Goal: Information Seeking & Learning: Learn about a topic

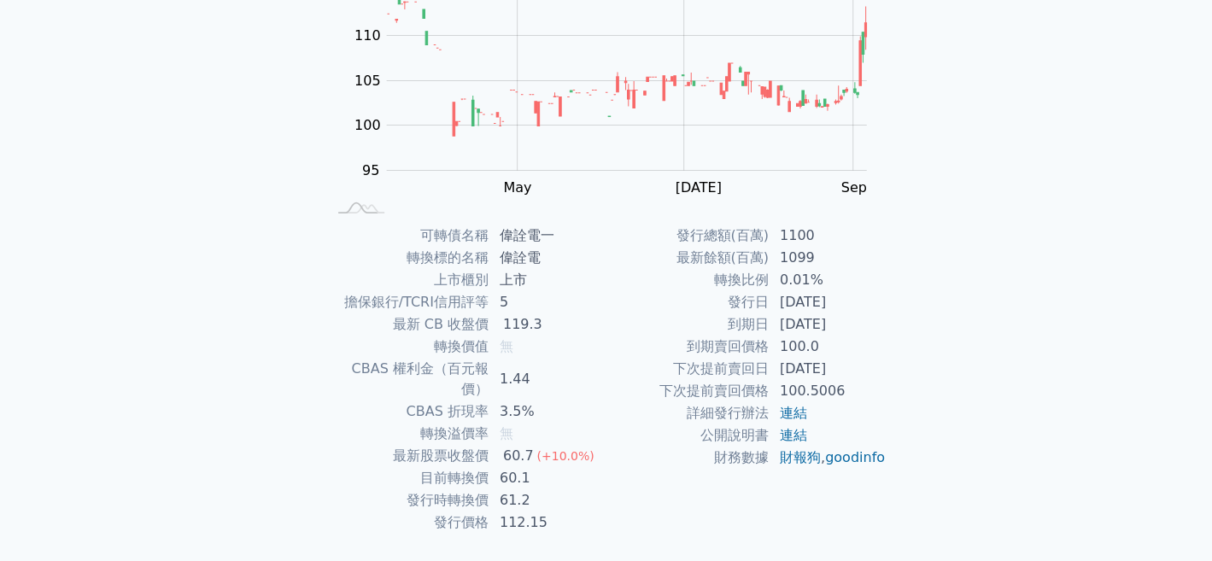
scroll to position [204, 0]
drag, startPoint x: 420, startPoint y: 453, endPoint x: 540, endPoint y: 462, distance: 120.8
click at [540, 466] on tr "目前轉換價 60.1" at bounding box center [466, 477] width 280 height 22
drag, startPoint x: 414, startPoint y: 477, endPoint x: 614, endPoint y: 495, distance: 200.7
click at [614, 495] on div "可轉債名稱 偉詮電一 轉換標的名稱 偉詮電 上市櫃別 上市 擔保銀行/TCRI信用評等 5 最新 CB 收盤價 119.3 轉換價值 無 CBAS 權利金（百…" at bounding box center [607, 377] width 602 height 309
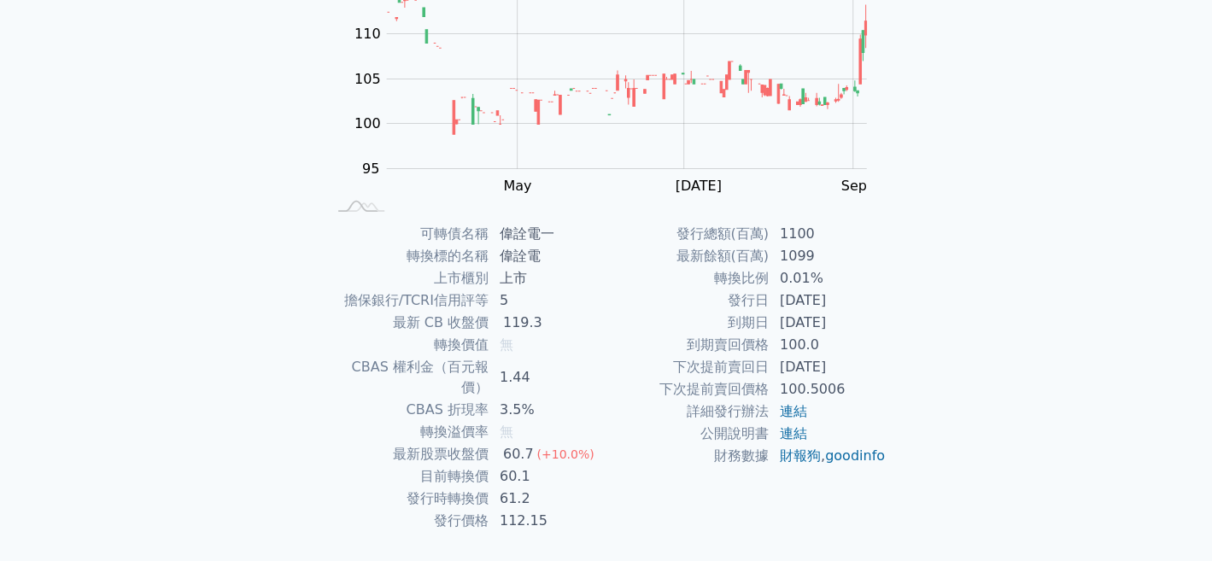
click at [457, 466] on td "目前轉換價" at bounding box center [407, 477] width 163 height 22
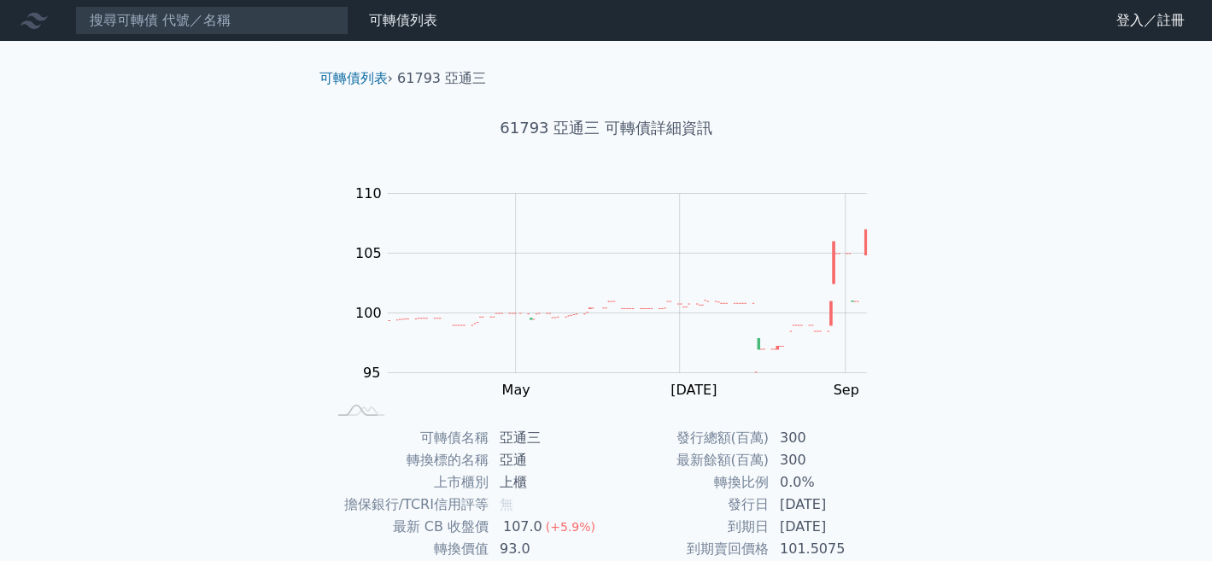
click at [1199, 0] on html "可轉債列表 財務數據 可轉債列表 財務數據 登入／註冊 登入／註冊 可轉債列表 › 61793 亞通三 61793 亞通三 可轉債詳細資訊 Zoom Out …" at bounding box center [606, 406] width 1212 height 812
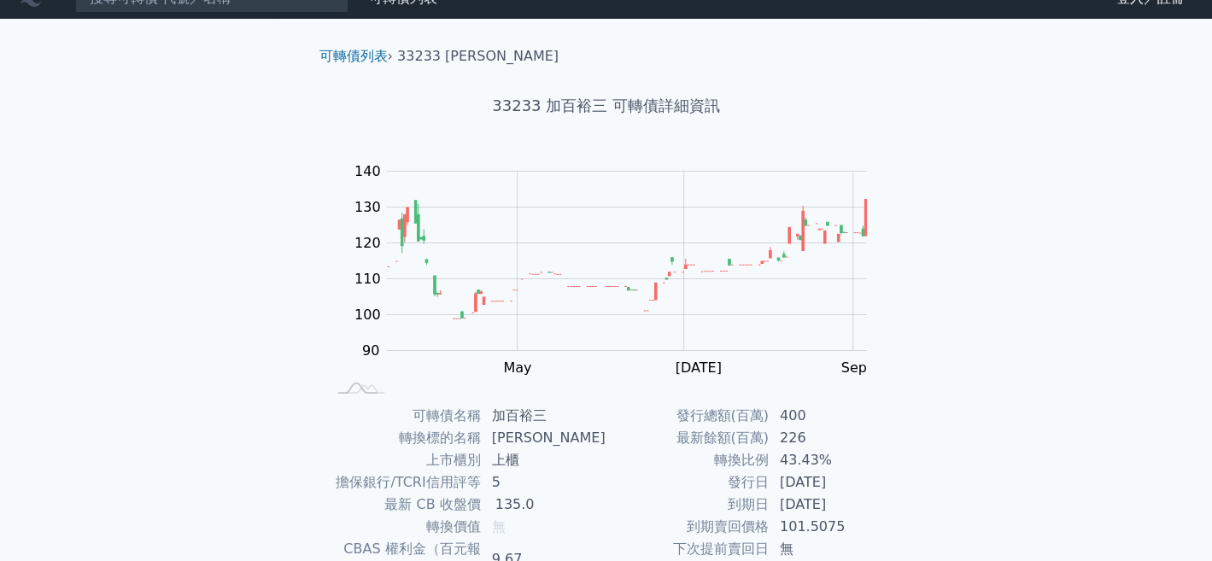
scroll to position [7, 0]
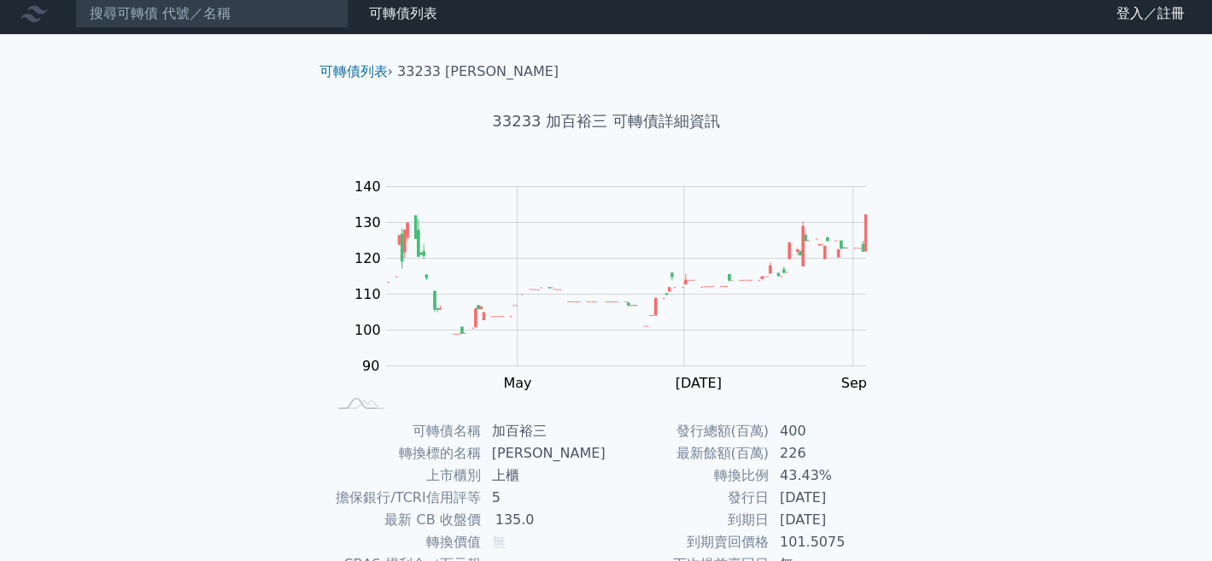
click at [1212, 142] on html "可轉債列表 財務數據 可轉債列表 財務數據 登入／註冊 登入／註冊 可轉債列表 › 33233 加百裕三 33233 加百裕三 可轉債詳細資訊 Zoom Ou…" at bounding box center [606, 399] width 1212 height 812
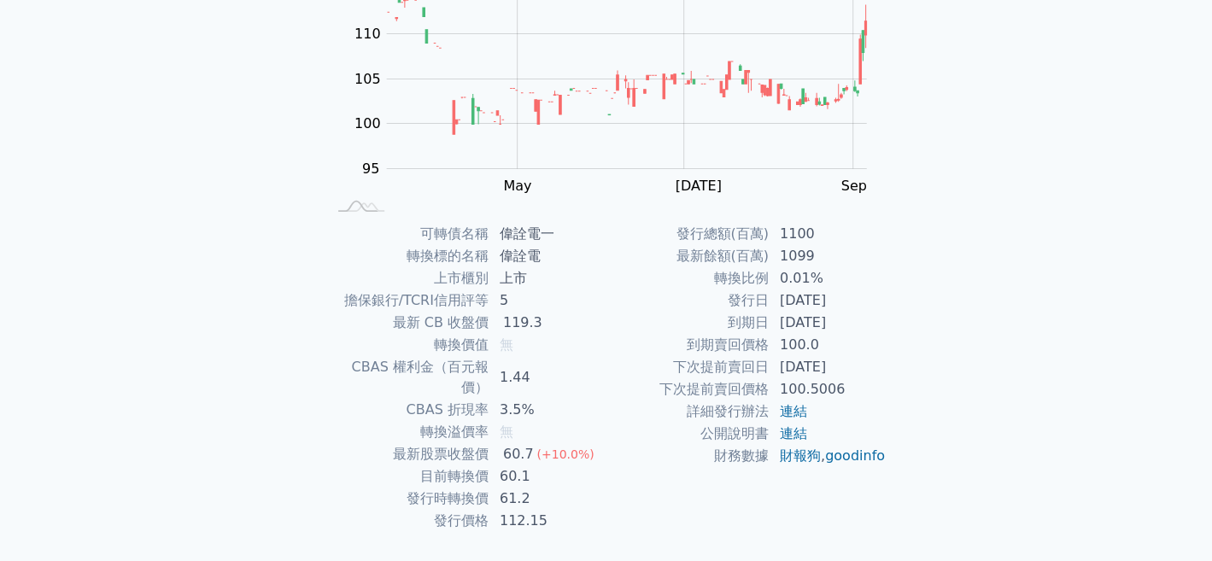
scroll to position [206, 0]
drag, startPoint x: 1216, startPoint y: 32, endPoint x: 1200, endPoint y: 172, distance: 140.2
click at [1200, 172] on html "可轉債列表 財務數據 可轉債列表 財務數據 登入／註冊 登入／註冊 可轉債列表 › 24361 偉詮電一 24361 偉詮電一 可轉債詳細資訊 Zoom Ou…" at bounding box center [606, 200] width 1212 height 812
drag, startPoint x: 423, startPoint y: 455, endPoint x: 555, endPoint y: 455, distance: 132.4
click at [555, 464] on tr "目前轉換價 60.1" at bounding box center [466, 475] width 280 height 22
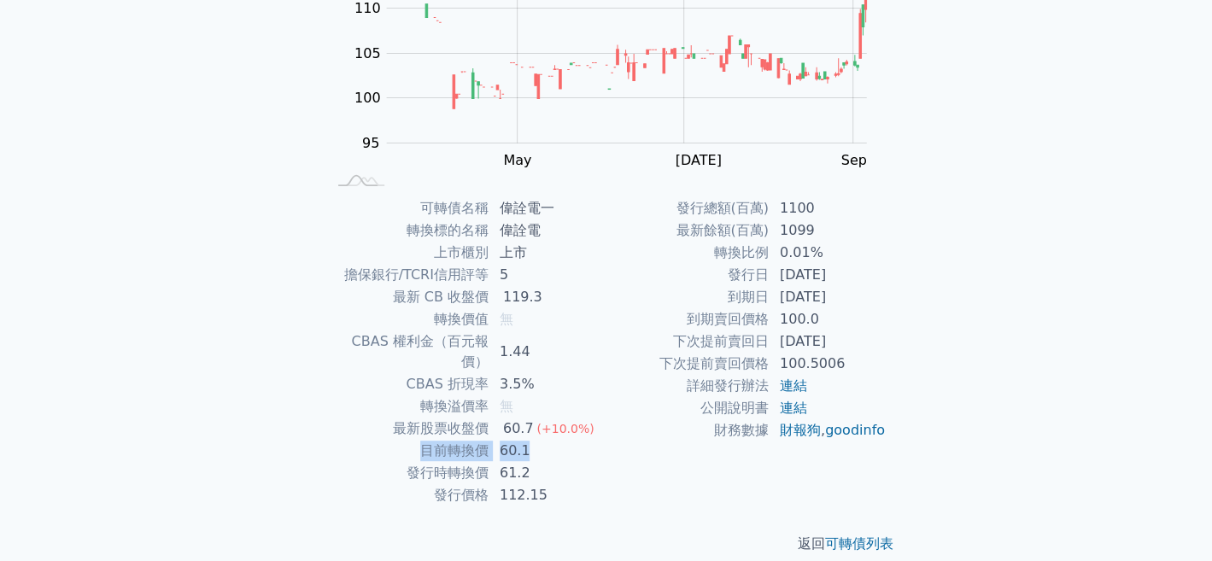
scroll to position [0, 0]
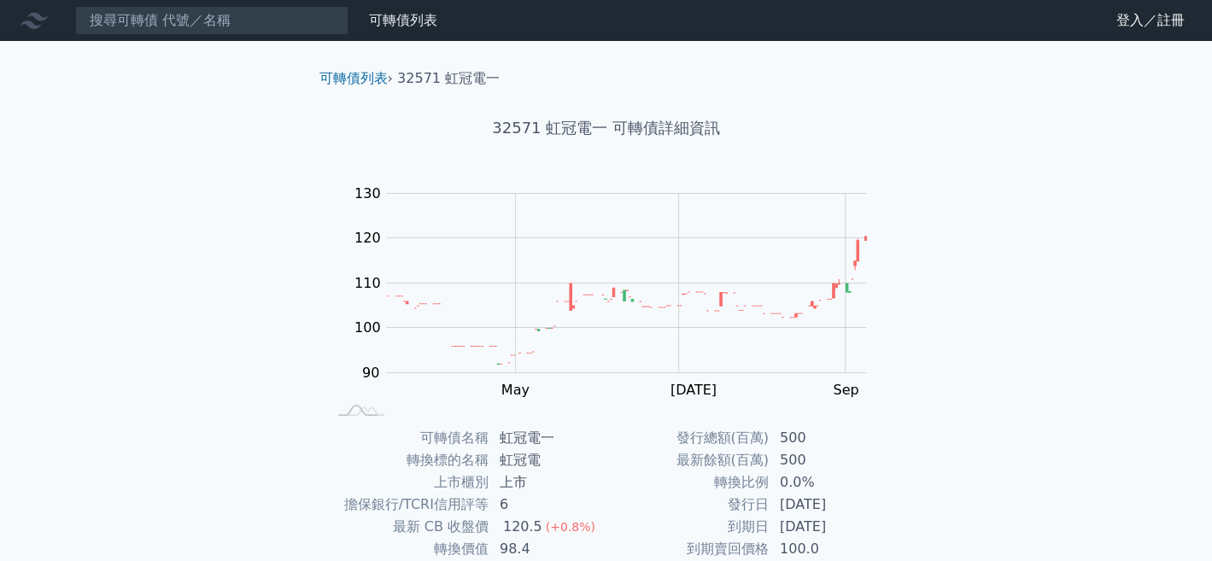
click at [1194, 114] on html "可轉債列表 財務數據 可轉債列表 財務數據 登入／註冊 登入／註冊 可轉債列表 › 32571 虹冠電一 32571 虹冠電一 可轉債詳細資訊 Zoom Ou…" at bounding box center [606, 406] width 1212 height 812
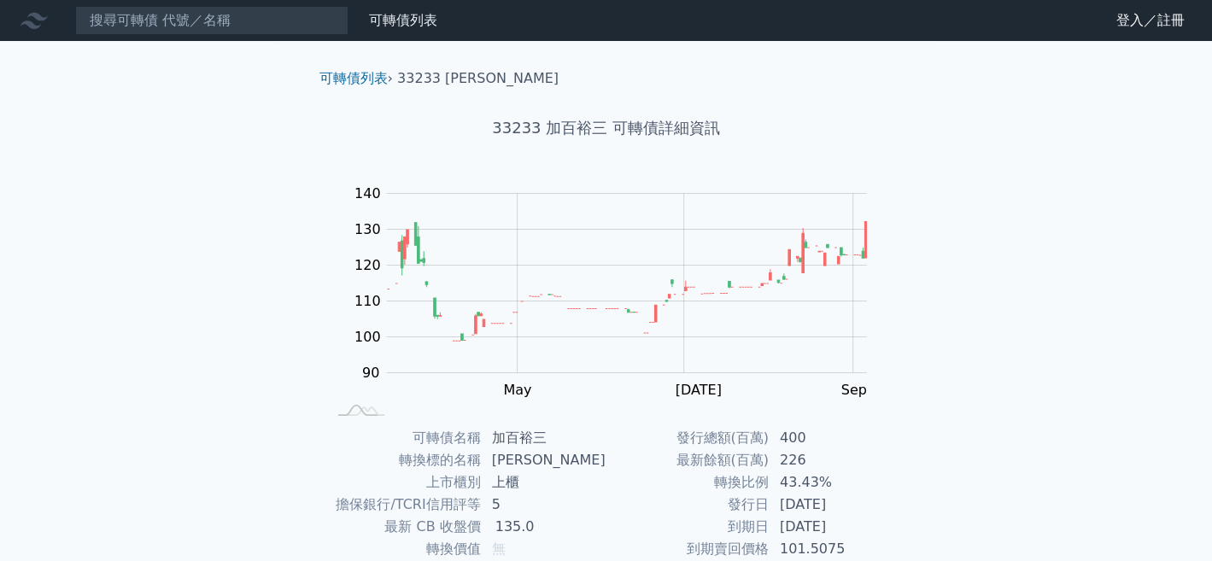
click at [1212, 85] on html "可轉債列表 財務數據 可轉債列表 財務數據 登入／註冊 登入／註冊 可轉債列表 › 33233 加百裕三 33233 加百裕三 可轉債詳細資訊 Zoom Ou…" at bounding box center [606, 406] width 1212 height 812
